Goal: Task Accomplishment & Management: Use online tool/utility

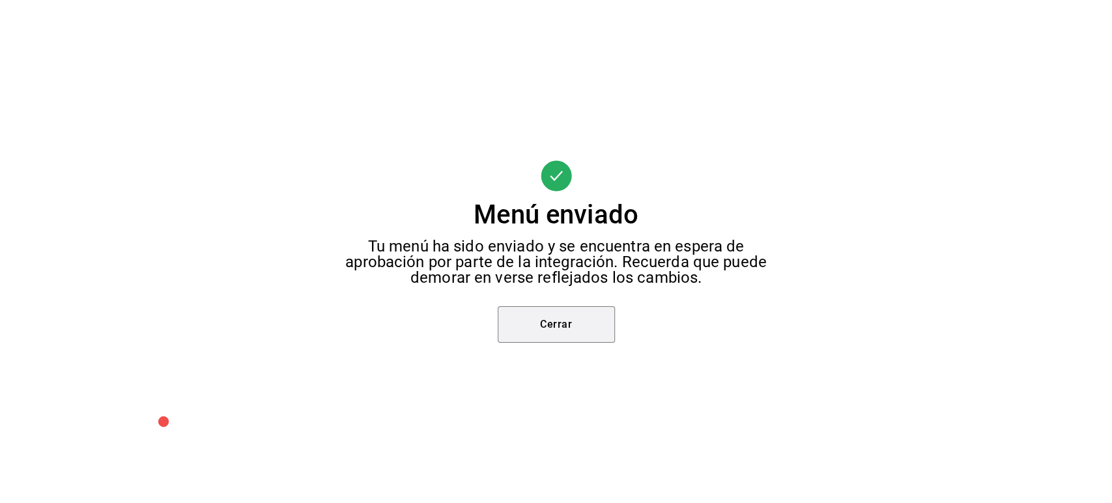
click at [536, 317] on button "Cerrar" at bounding box center [556, 324] width 117 height 36
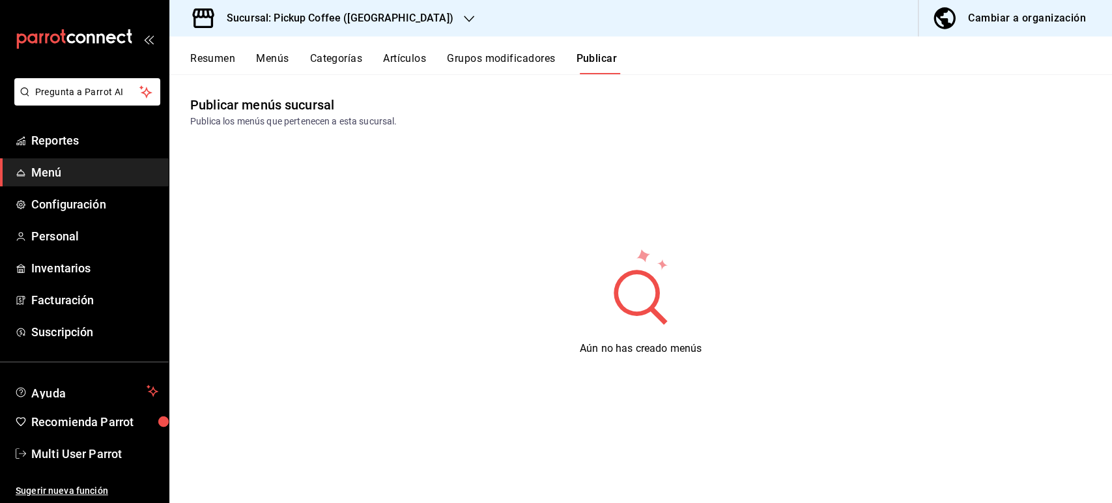
click at [190, 55] on button "Resumen" at bounding box center [212, 63] width 45 height 22
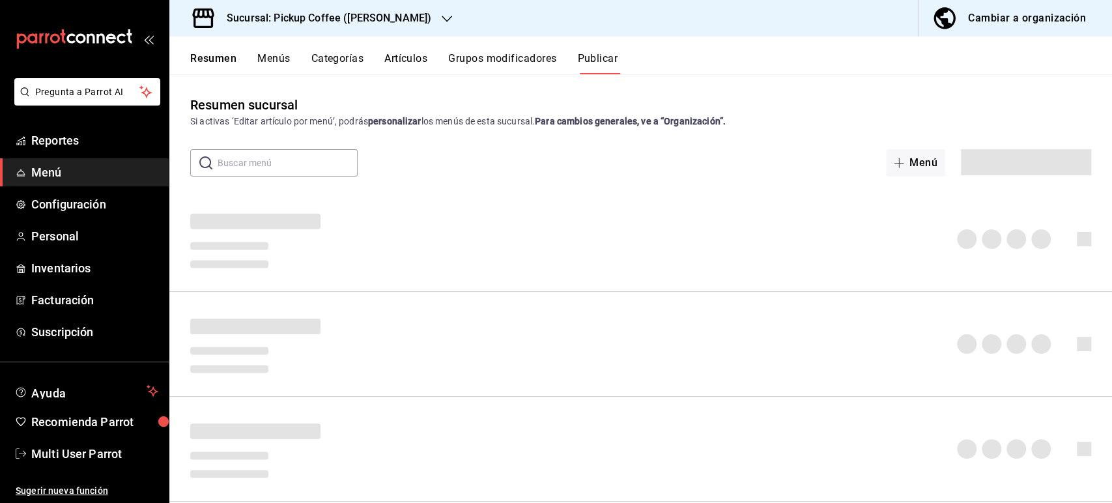
click at [329, 9] on div "Sucursal: Pickup Coffee ([PERSON_NAME])" at bounding box center [319, 18] width 278 height 36
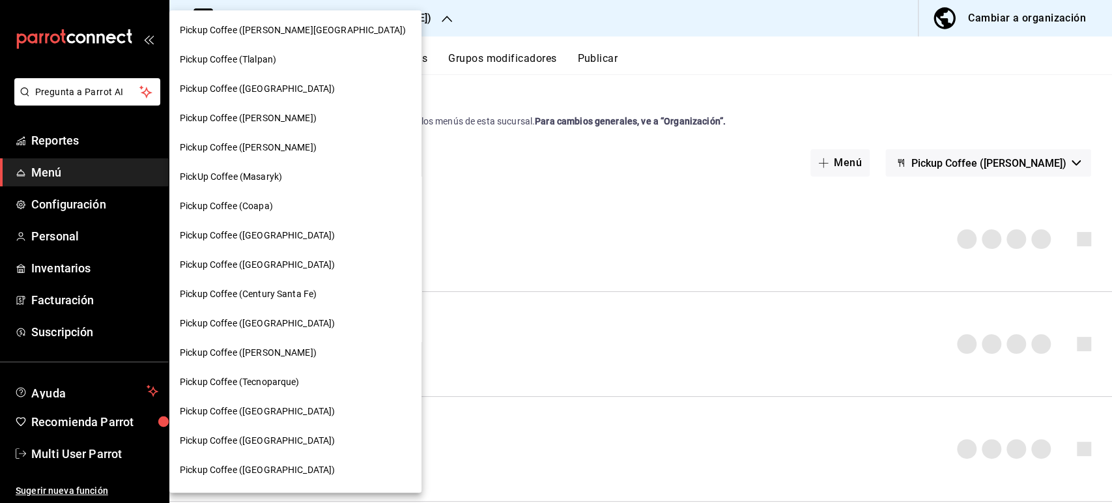
click at [740, 55] on div at bounding box center [556, 251] width 1112 height 503
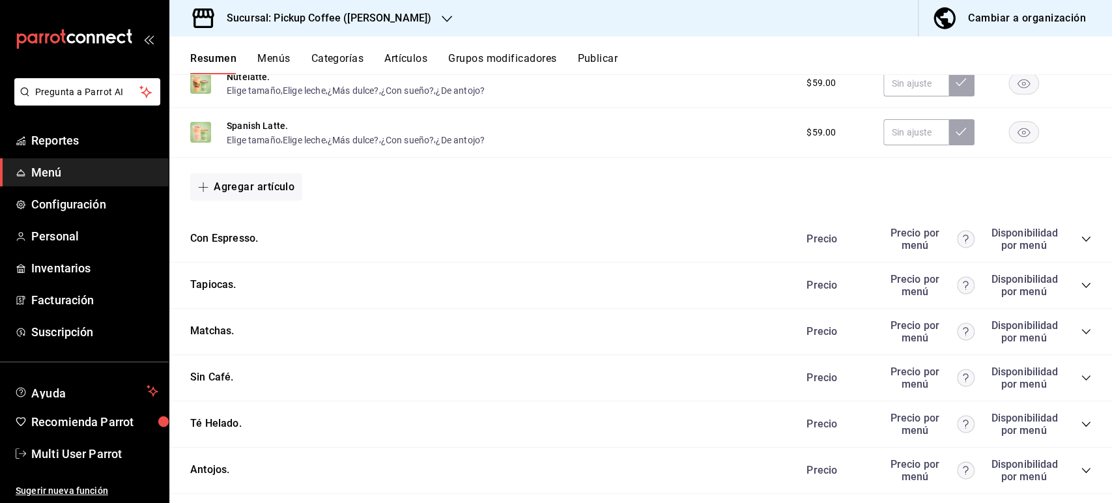
scroll to position [698, 0]
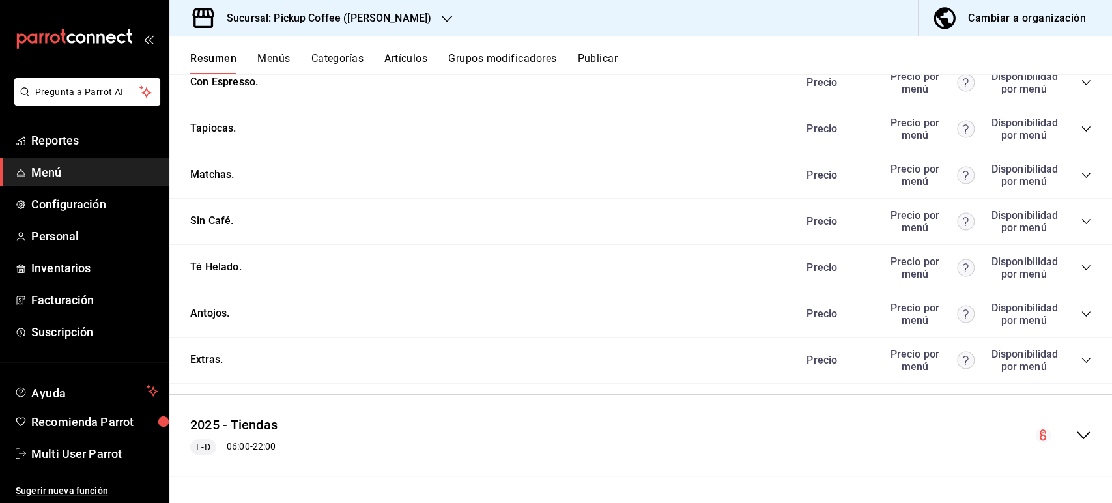
click at [1068, 315] on div "Precio Precio por menú Disponibilidad por menú" at bounding box center [943, 314] width 298 height 25
click at [1082, 314] on icon "collapse-category-row" at bounding box center [1086, 314] width 8 height 5
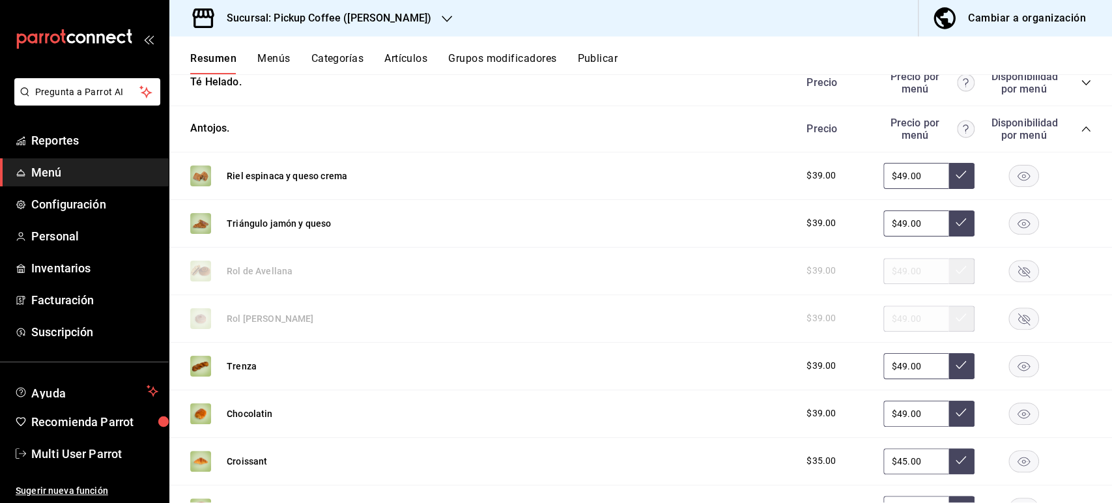
scroll to position [947, 0]
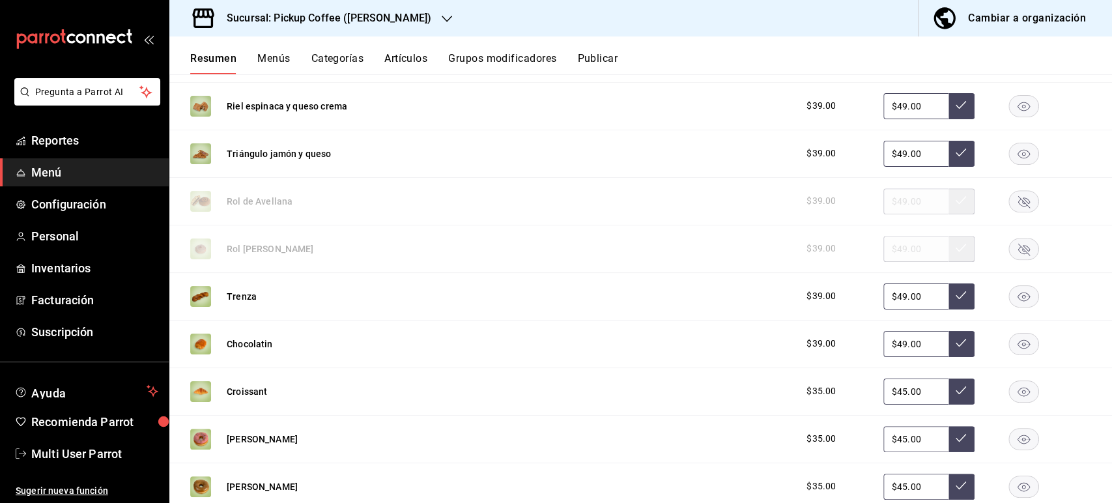
click at [1017, 207] on rect "button" at bounding box center [1025, 201] width 30 height 22
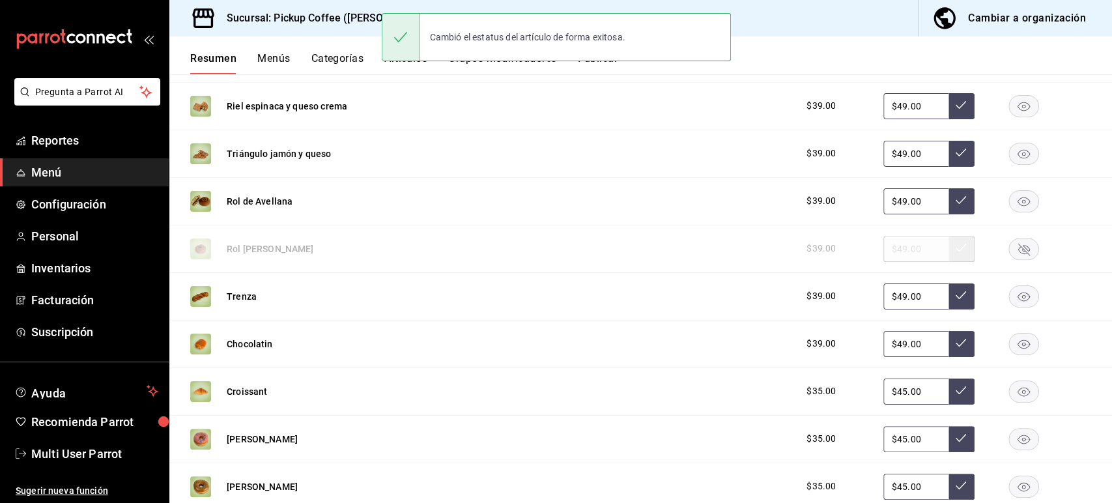
click at [1011, 244] on rect "button" at bounding box center [1025, 249] width 30 height 22
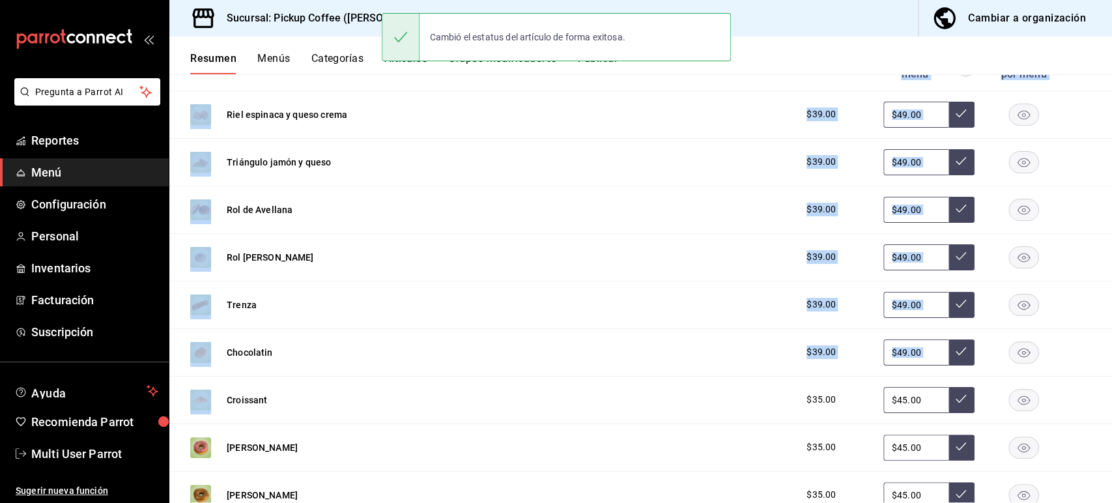
scroll to position [0, 0]
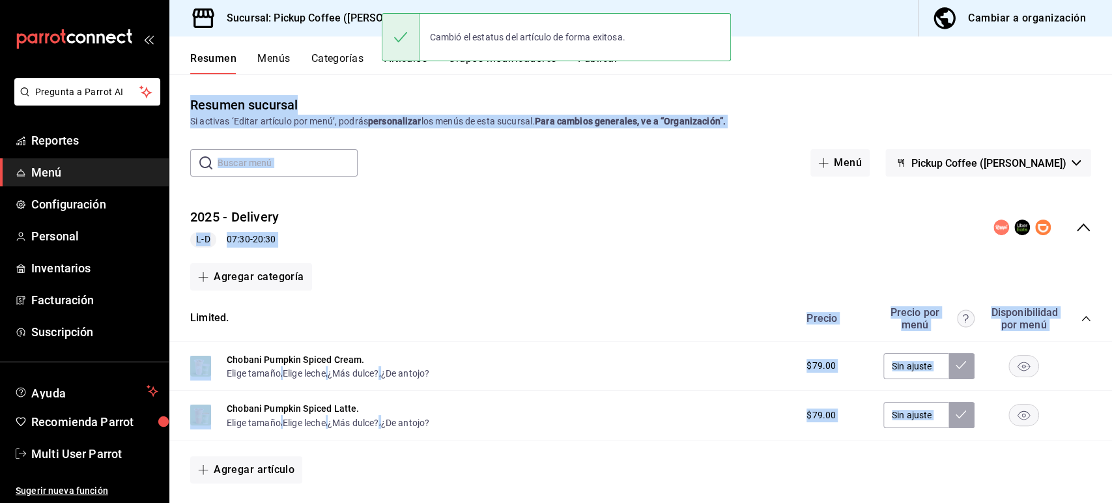
drag, startPoint x: 1111, startPoint y: 352, endPoint x: 1111, endPoint y: 42, distance: 309.6
click at [1111, 42] on div "Resumen Menús Categorías Artículos Grupos modificadores Publicar Resumen sucurs…" at bounding box center [640, 269] width 943 height 467
click at [611, 70] on button "Publicar" at bounding box center [597, 63] width 40 height 22
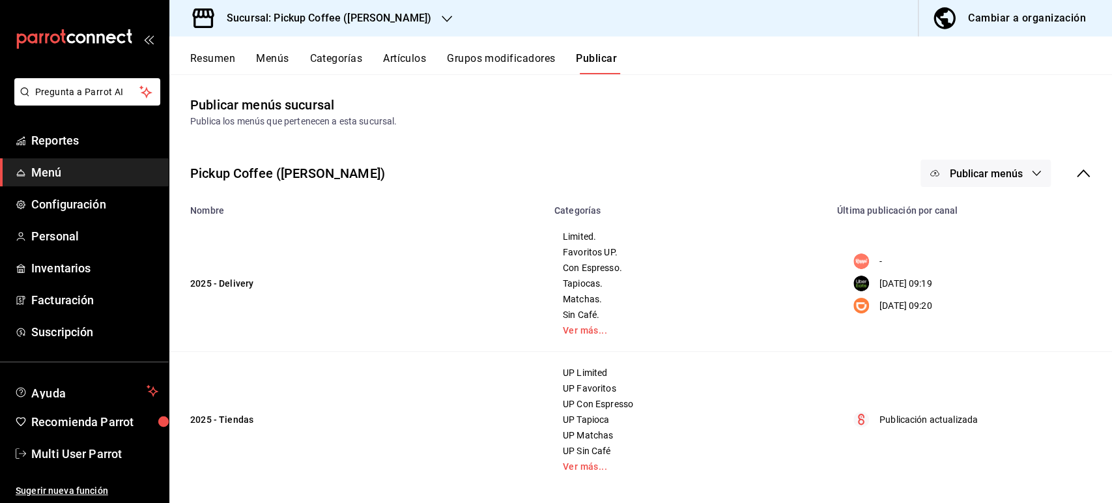
click at [980, 172] on span "Publicar menús" at bounding box center [986, 173] width 73 height 12
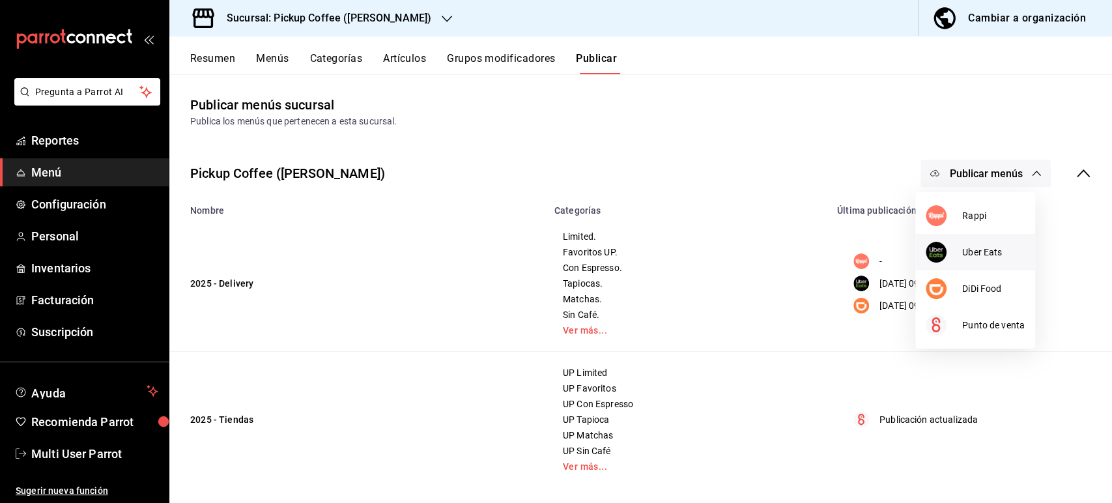
click at [955, 248] on div at bounding box center [944, 252] width 36 height 21
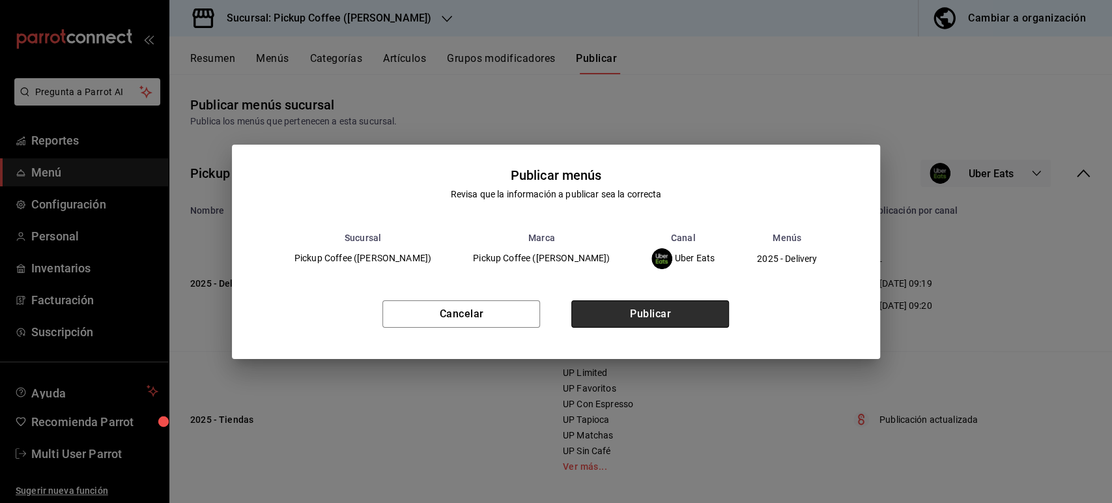
click at [682, 301] on button "Publicar" at bounding box center [651, 313] width 158 height 27
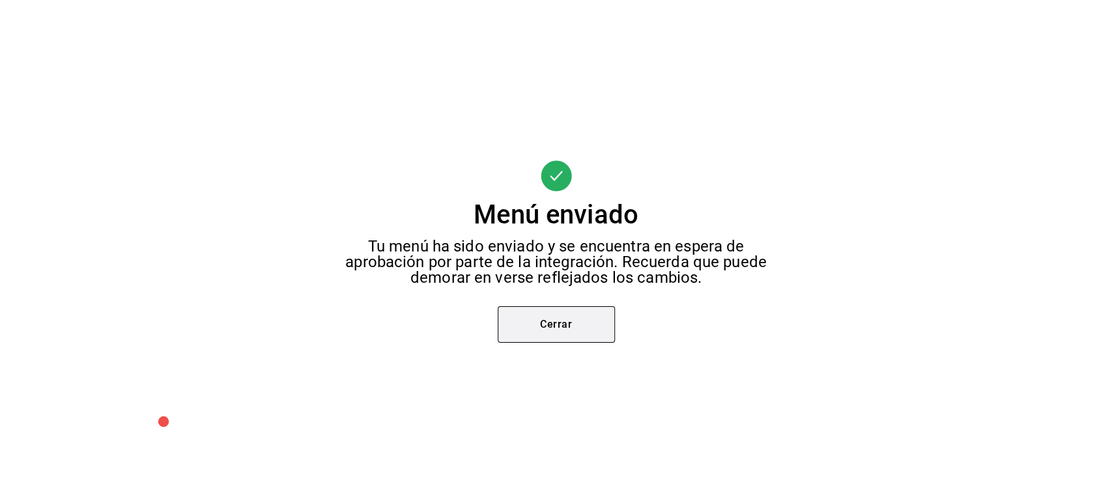
click at [542, 336] on button "Cerrar" at bounding box center [556, 324] width 117 height 36
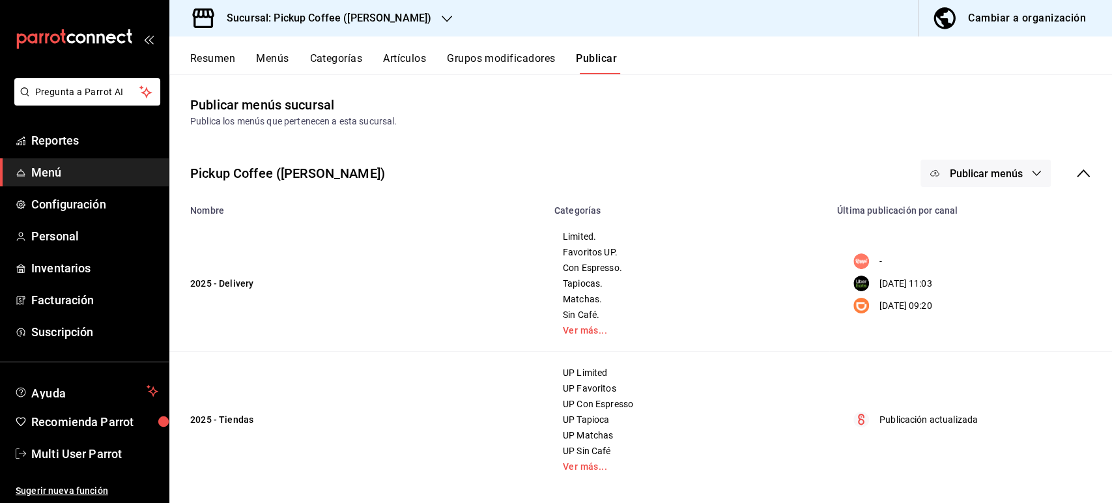
click at [950, 168] on span "Publicar menús" at bounding box center [986, 173] width 73 height 12
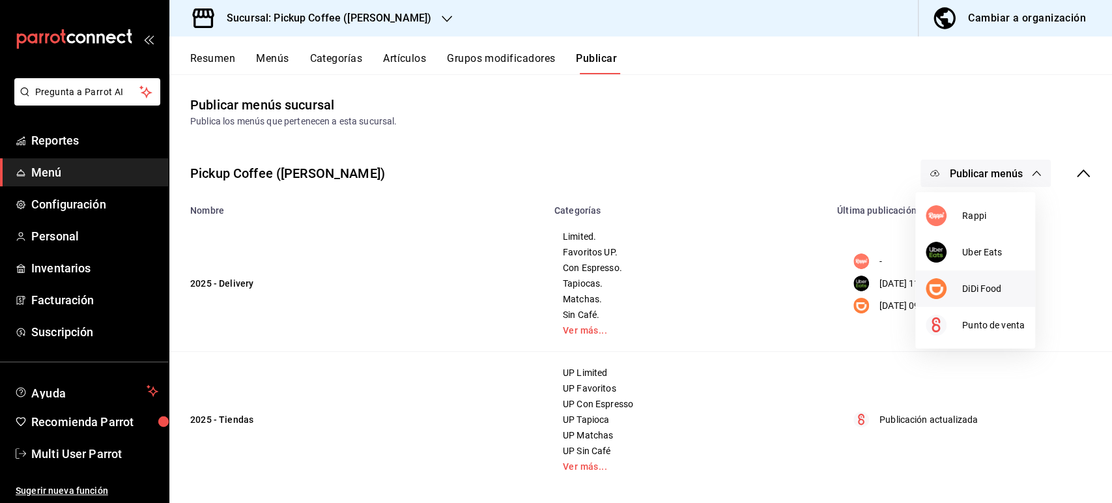
click at [946, 289] on img at bounding box center [936, 288] width 21 height 21
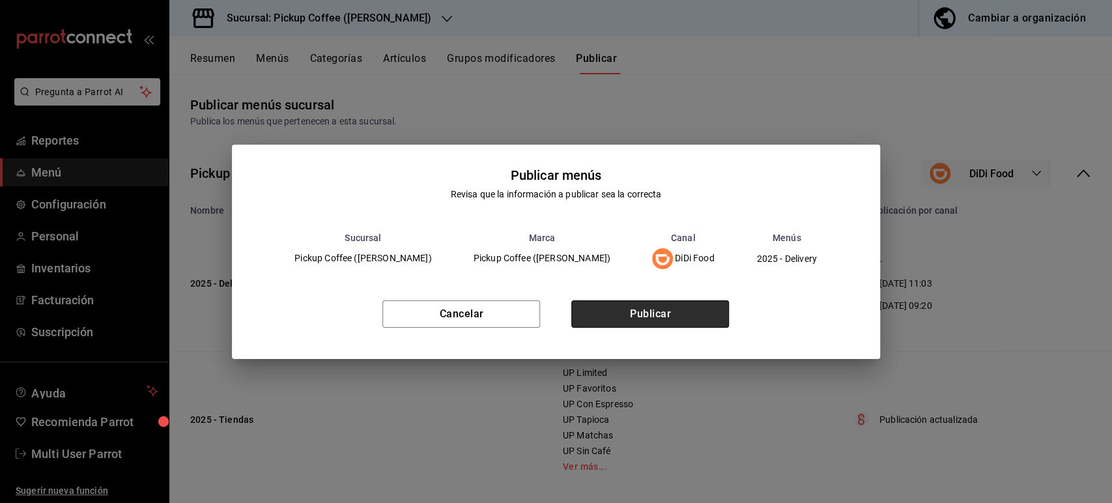
click at [704, 310] on button "Publicar" at bounding box center [651, 313] width 158 height 27
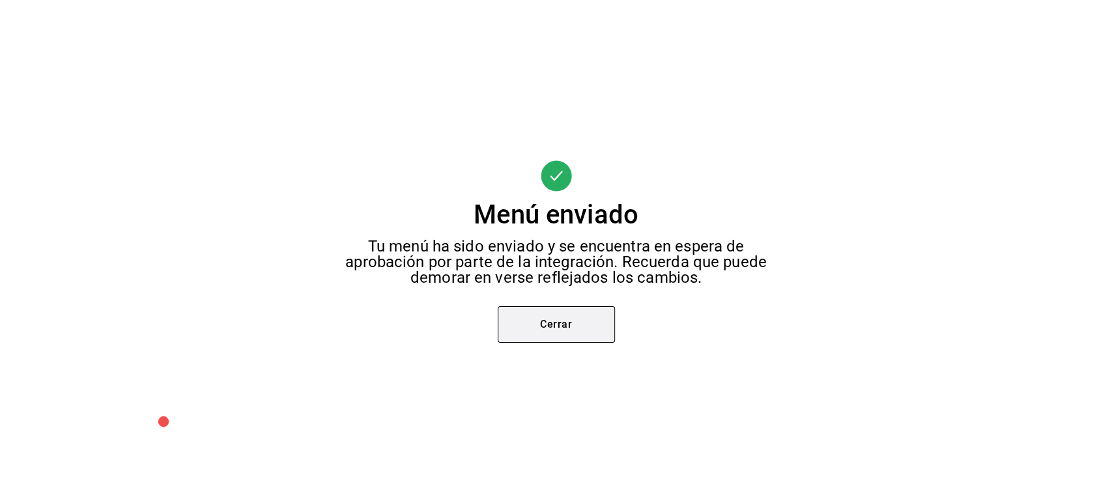
click at [553, 337] on button "Cerrar" at bounding box center [556, 324] width 117 height 36
